Goal: Find specific page/section: Find specific page/section

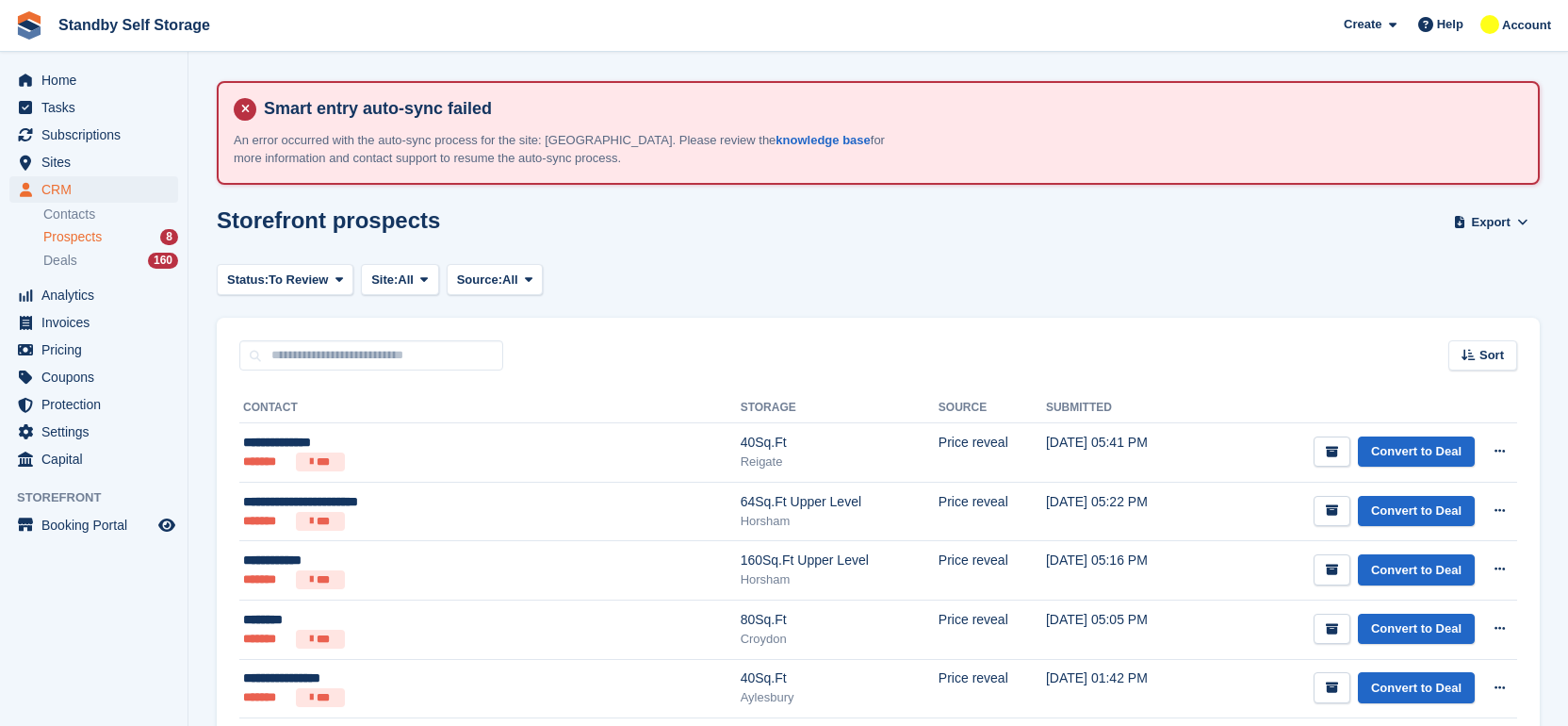
scroll to position [236, 0]
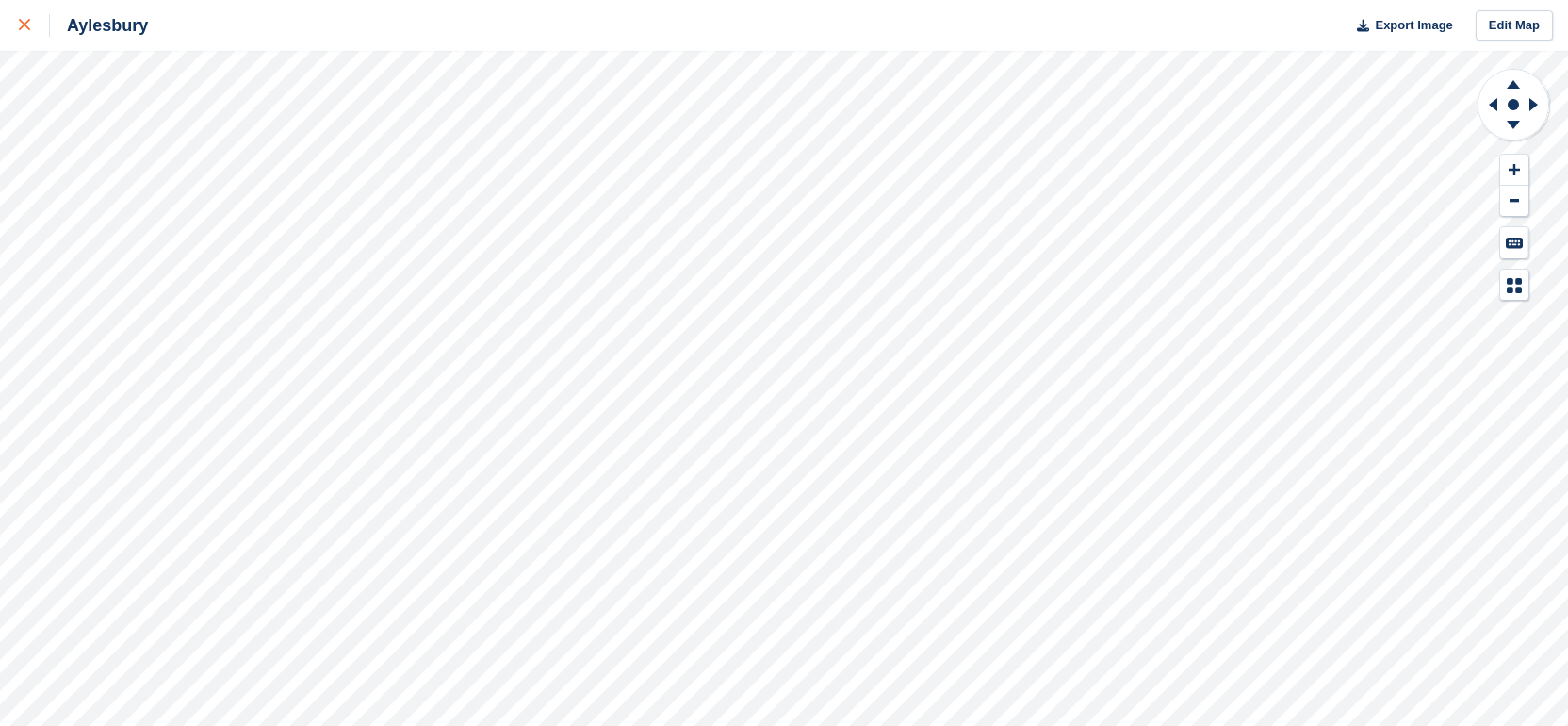
click at [16, 26] on link at bounding box center [25, 25] width 50 height 51
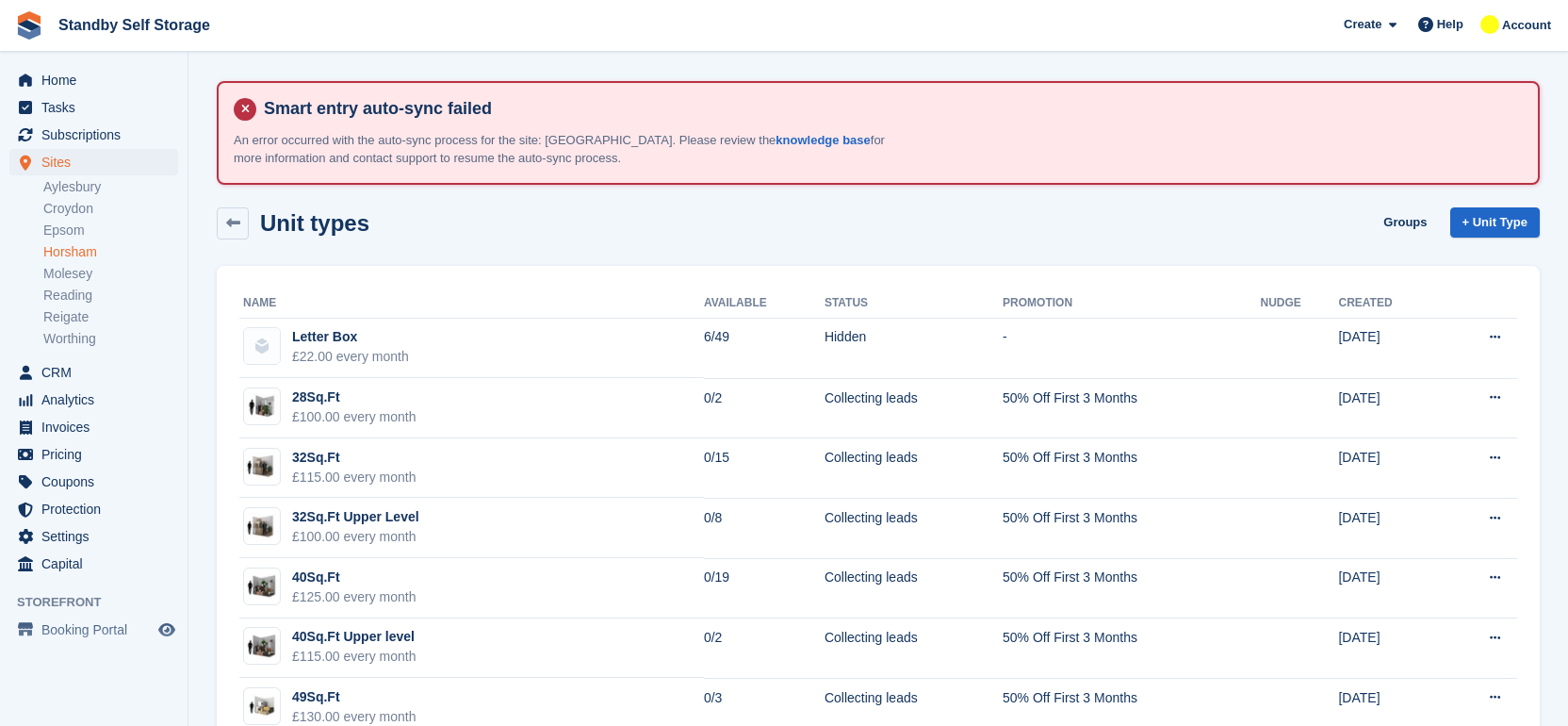
scroll to position [1296, 0]
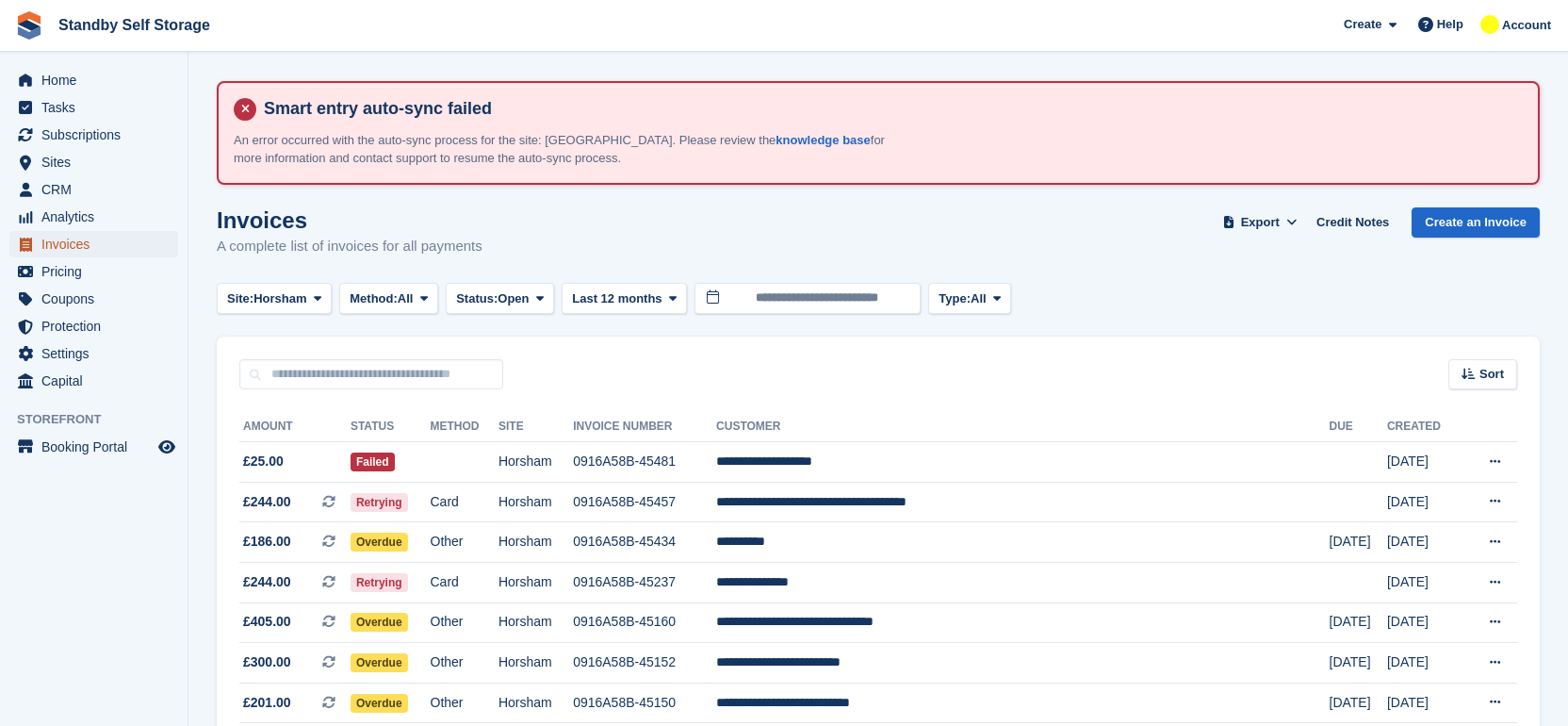
click at [61, 250] on span "Invoices" at bounding box center [98, 244] width 113 height 27
